Goal: Check status: Check status

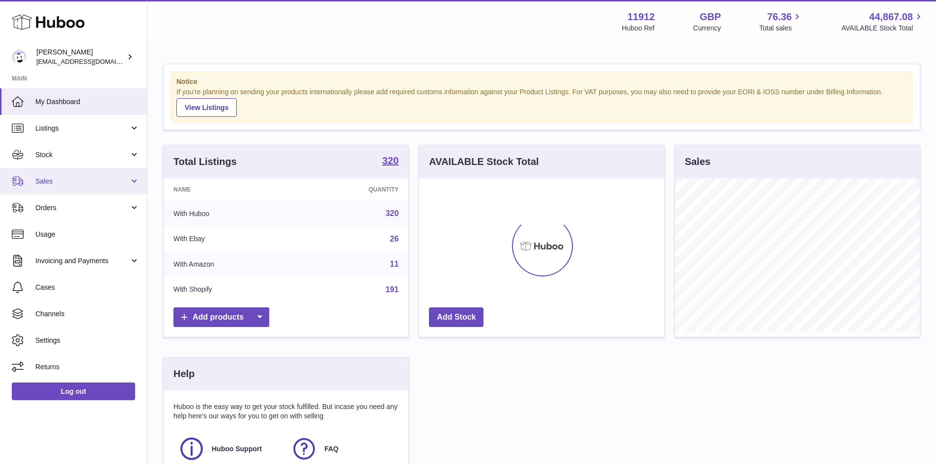
scroll to position [153, 245]
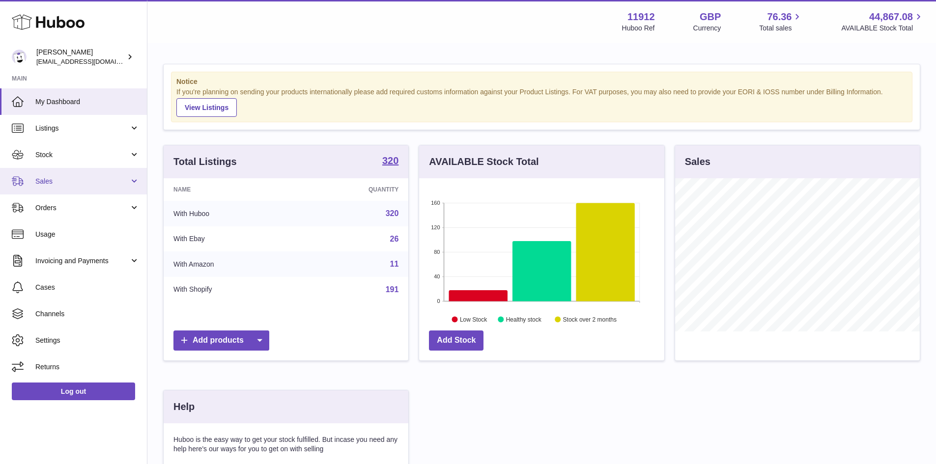
click at [51, 184] on span "Sales" at bounding box center [82, 181] width 94 height 9
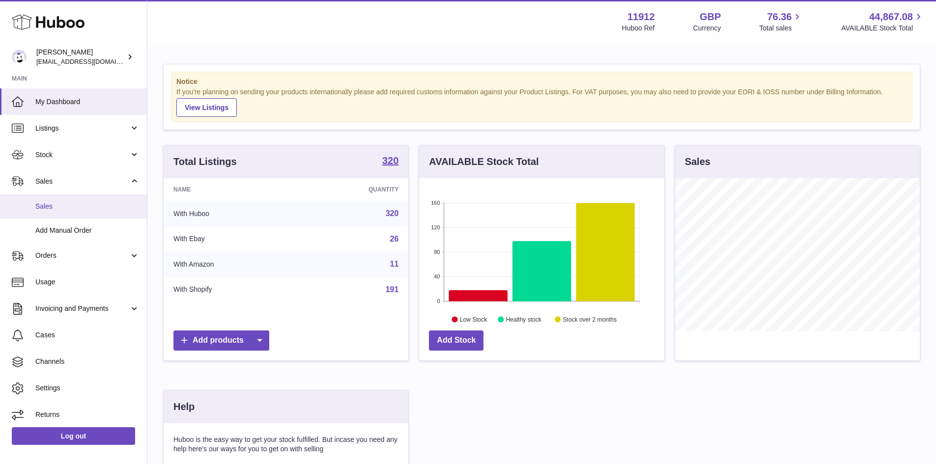
click at [50, 207] on span "Sales" at bounding box center [87, 206] width 104 height 9
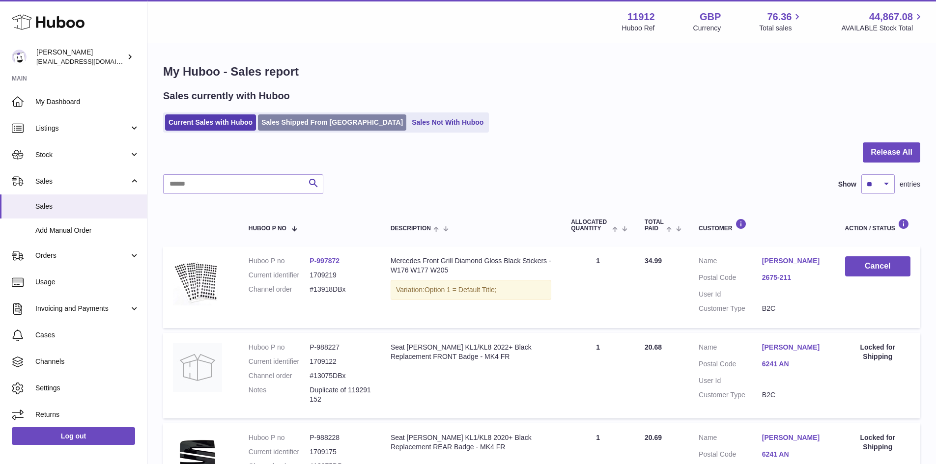
click at [294, 122] on link "Sales Shipped From [GEOGRAPHIC_DATA]" at bounding box center [332, 122] width 148 height 16
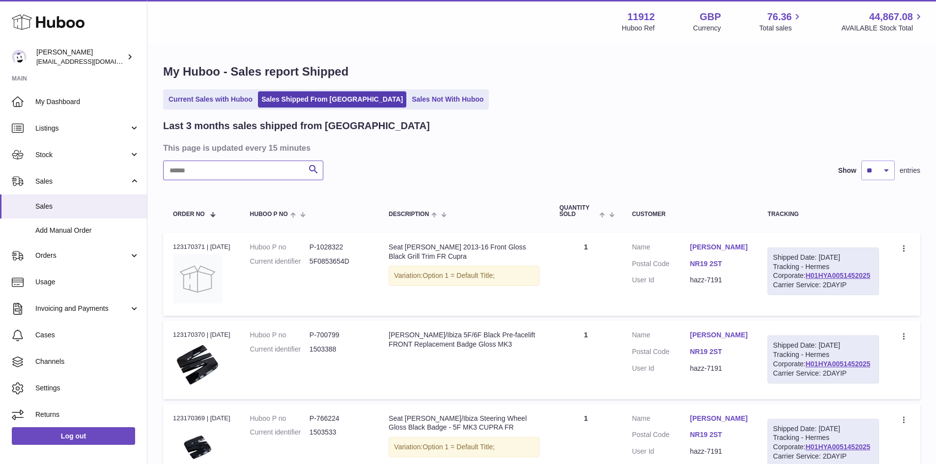
click at [212, 176] on input "text" at bounding box center [243, 171] width 160 height 20
paste input "*********"
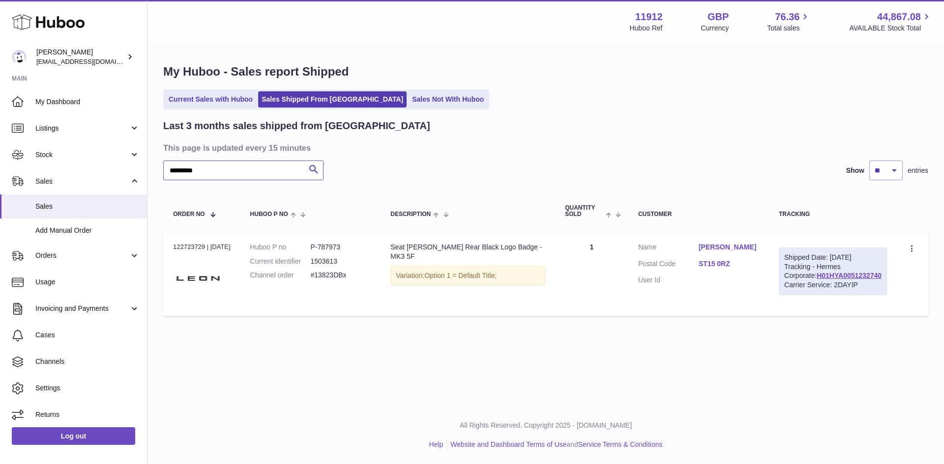
type input "*********"
drag, startPoint x: 203, startPoint y: 248, endPoint x: 173, endPoint y: 244, distance: 30.7
click at [173, 244] on div "Order no 122723729 | 12th Aug" at bounding box center [201, 247] width 57 height 9
copy div "122723729"
click at [816, 280] on link "H01HYA0051232740" at bounding box center [848, 276] width 65 height 8
